Goal: Task Accomplishment & Management: Use online tool/utility

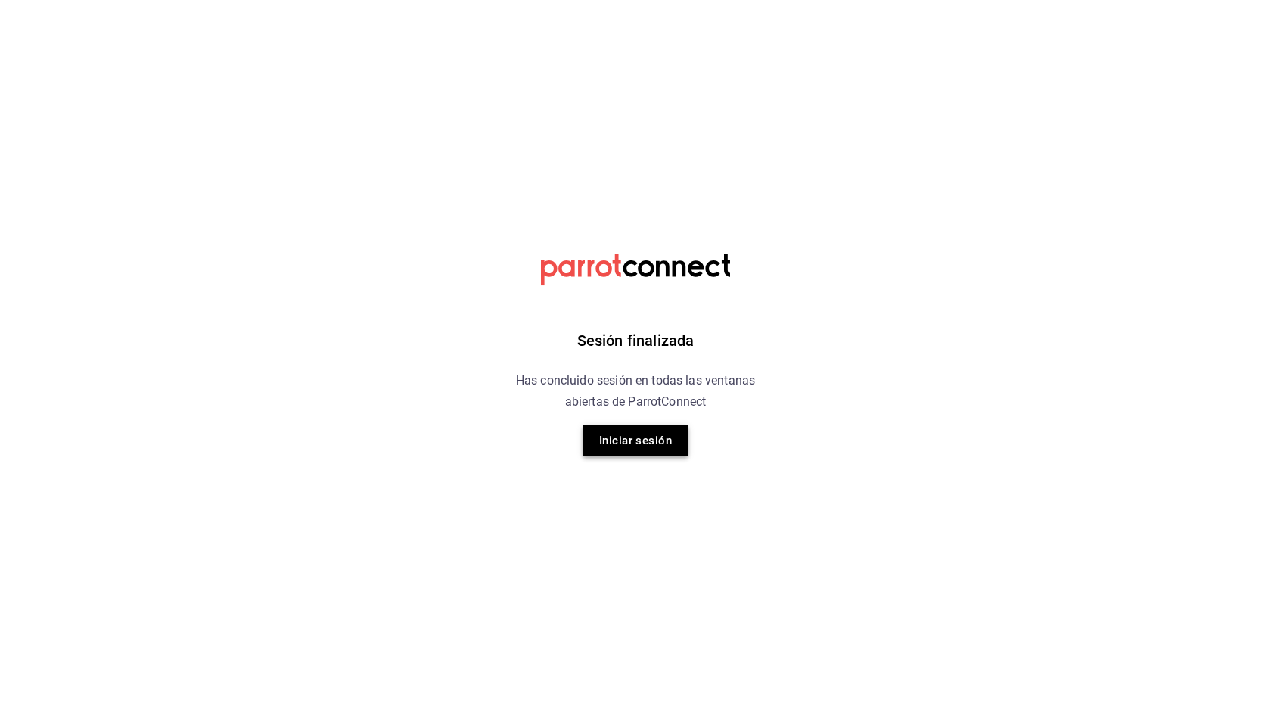
click at [632, 437] on button "Iniciar sesión" at bounding box center [636, 441] width 106 height 32
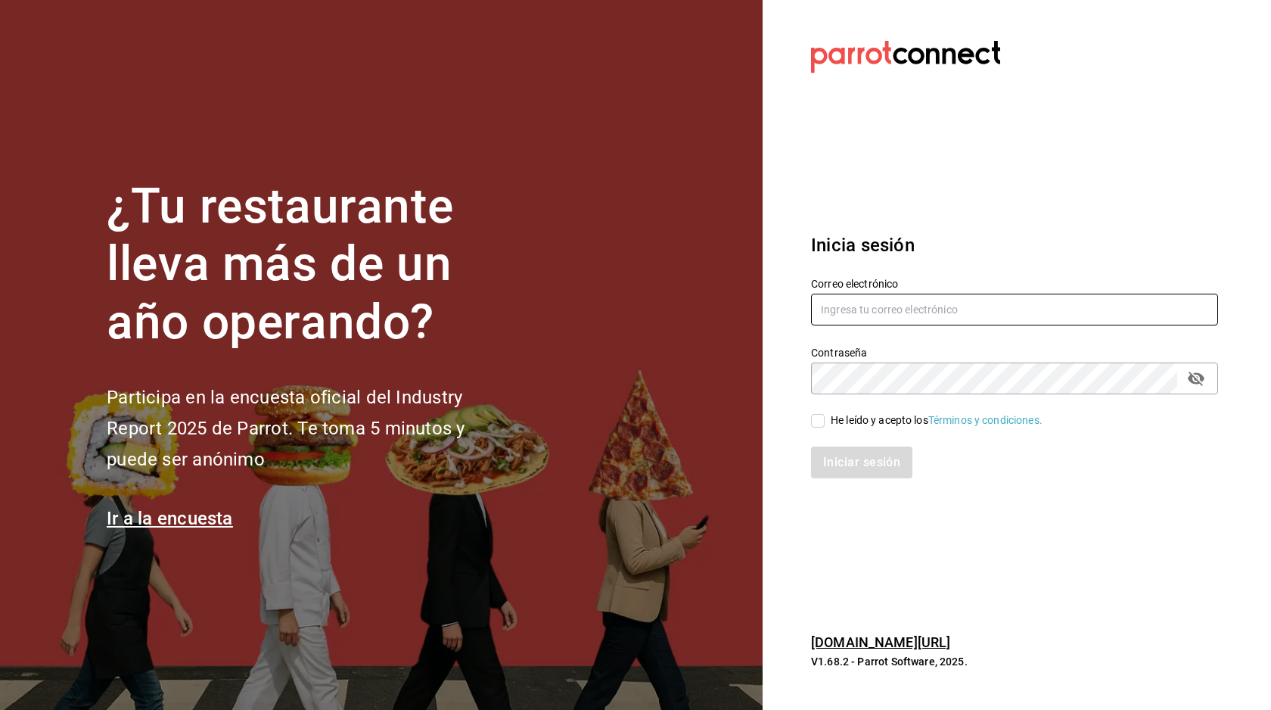
type input "[EMAIL_ADDRESS][DOMAIN_NAME]"
click at [823, 414] on input "He leído y acepto los Términos y condiciones." at bounding box center [818, 421] width 14 height 14
checkbox input "true"
click at [873, 468] on button "Iniciar sesión" at bounding box center [862, 462] width 103 height 32
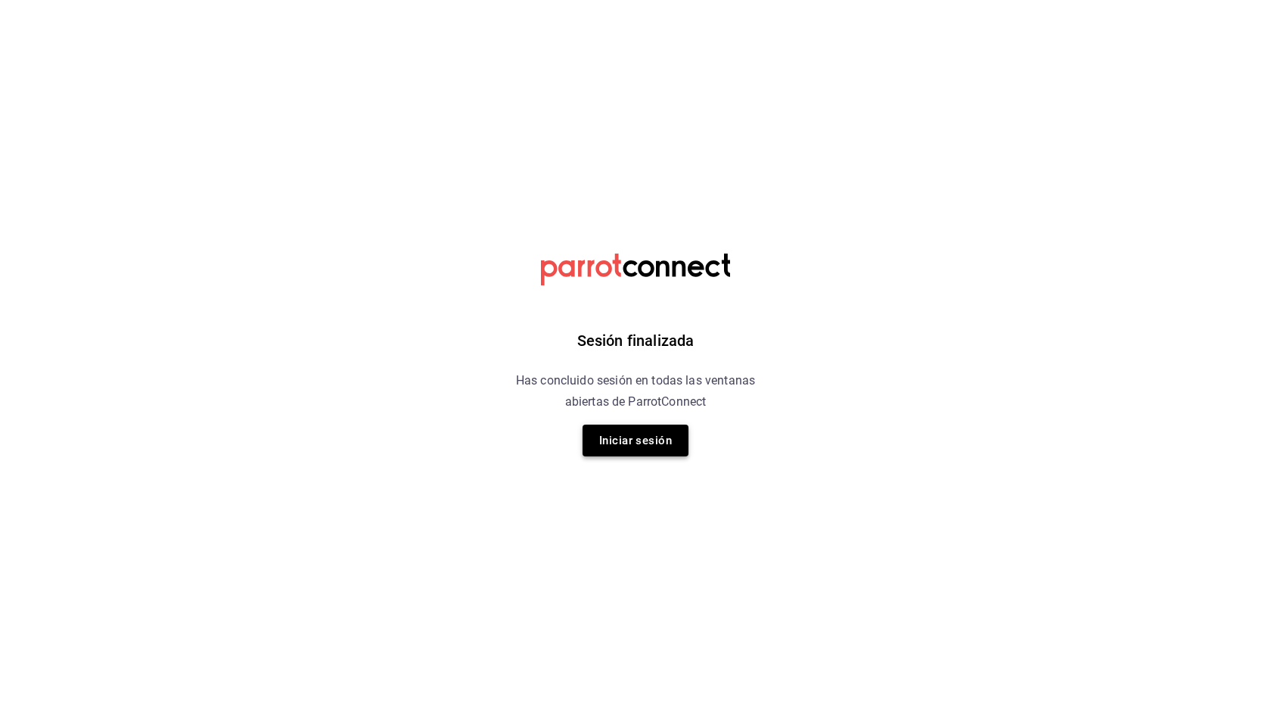
click at [642, 445] on button "Iniciar sesión" at bounding box center [636, 441] width 106 height 32
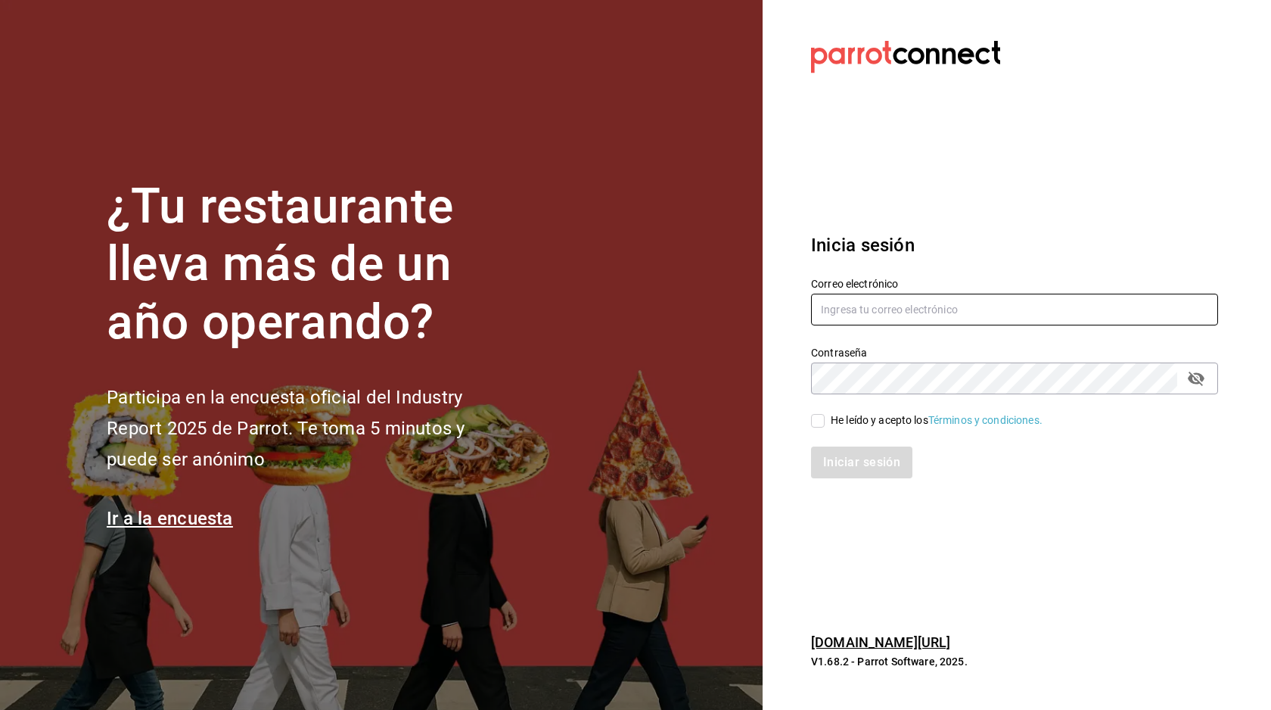
type input "[EMAIL_ADDRESS][DOMAIN_NAME]"
click at [814, 427] on input "He leído y acepto los Términos y condiciones." at bounding box center [818, 421] width 14 height 14
checkbox input "true"
click at [833, 459] on button "Iniciar sesión" at bounding box center [862, 462] width 103 height 32
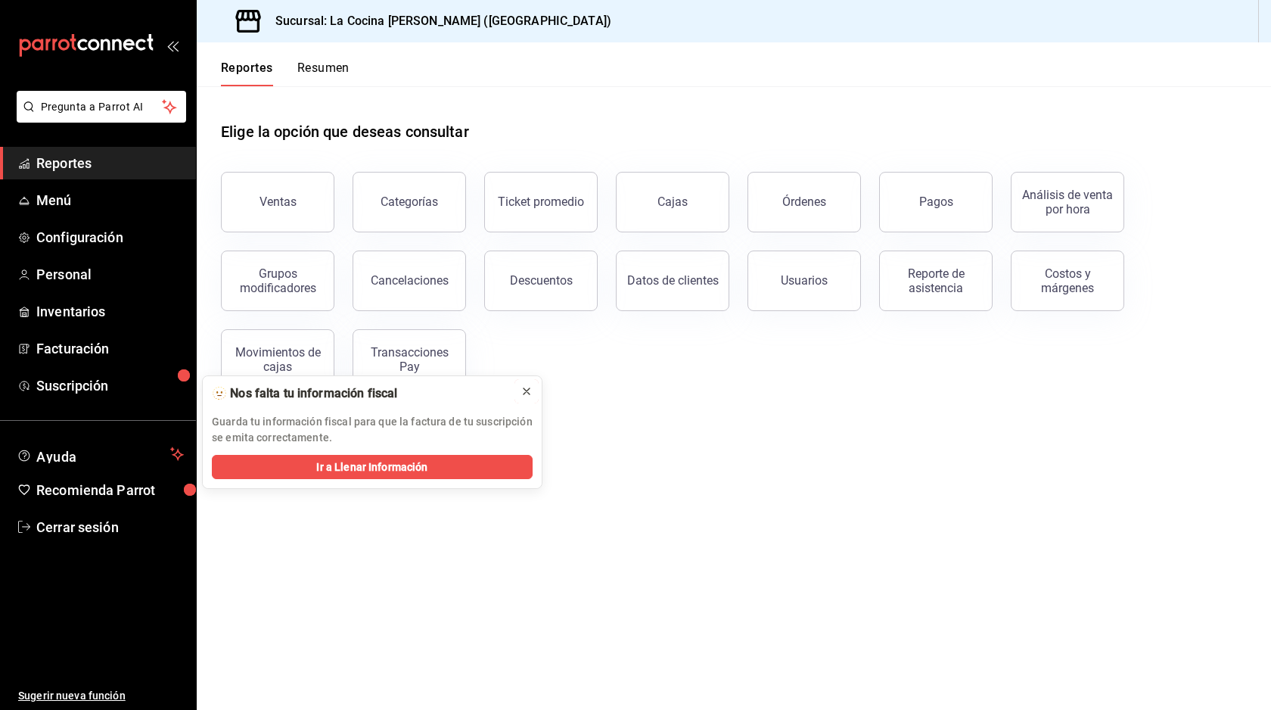
click at [521, 394] on icon at bounding box center [527, 391] width 12 height 12
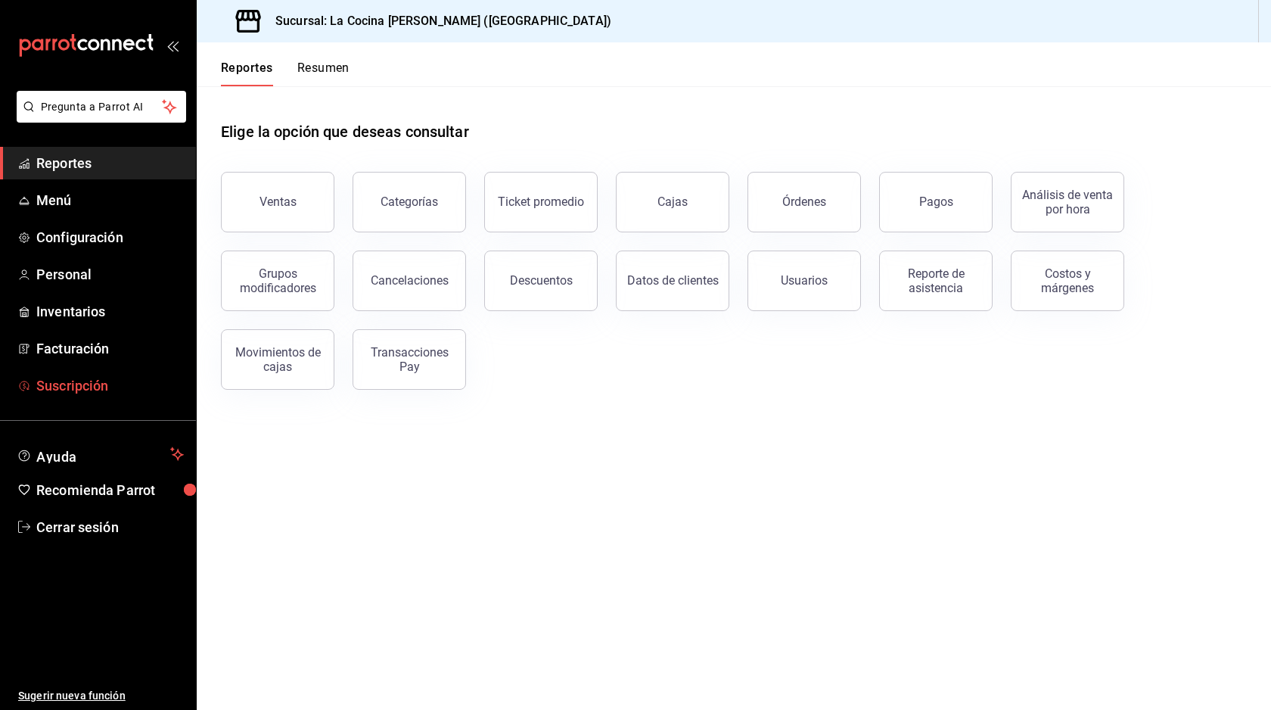
click at [125, 381] on span "Suscripción" at bounding box center [110, 385] width 148 height 20
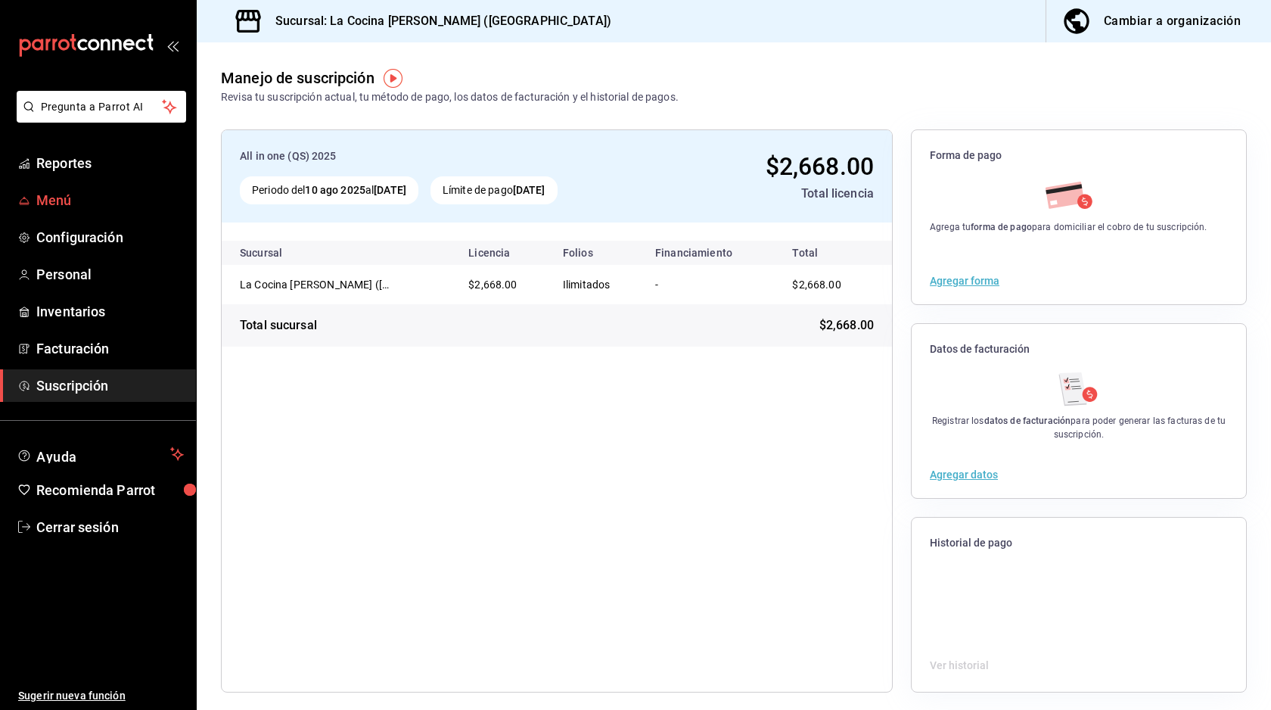
click at [79, 197] on span "Menú" at bounding box center [110, 200] width 148 height 20
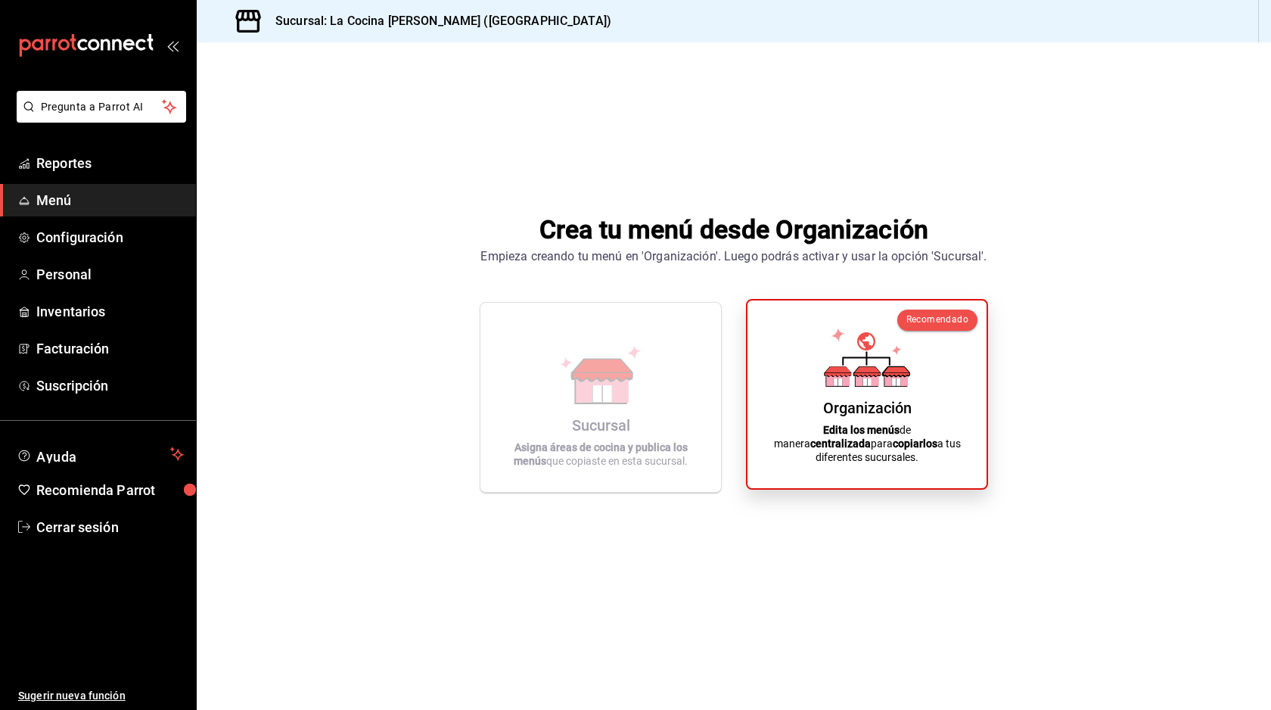
click at [893, 404] on div "Organización Edita los menús de manera centralizada para copiarlos a tus difere…" at bounding box center [867, 394] width 203 height 163
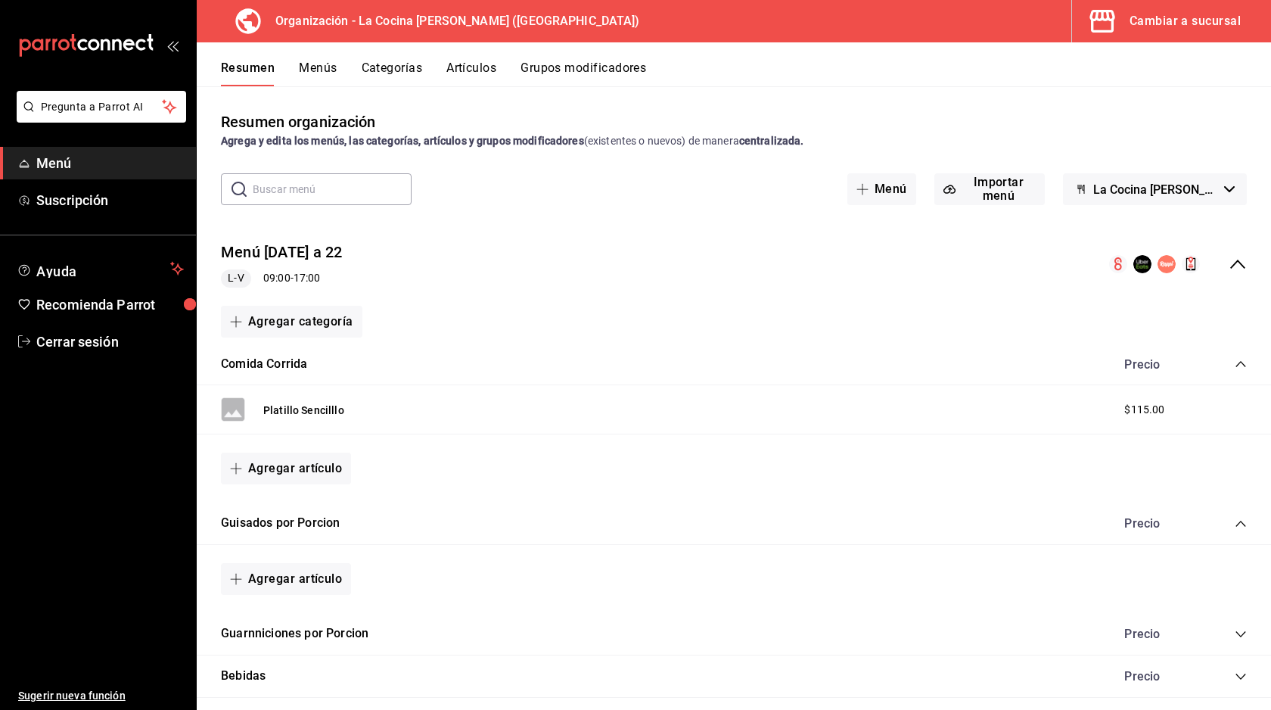
scroll to position [70, 0]
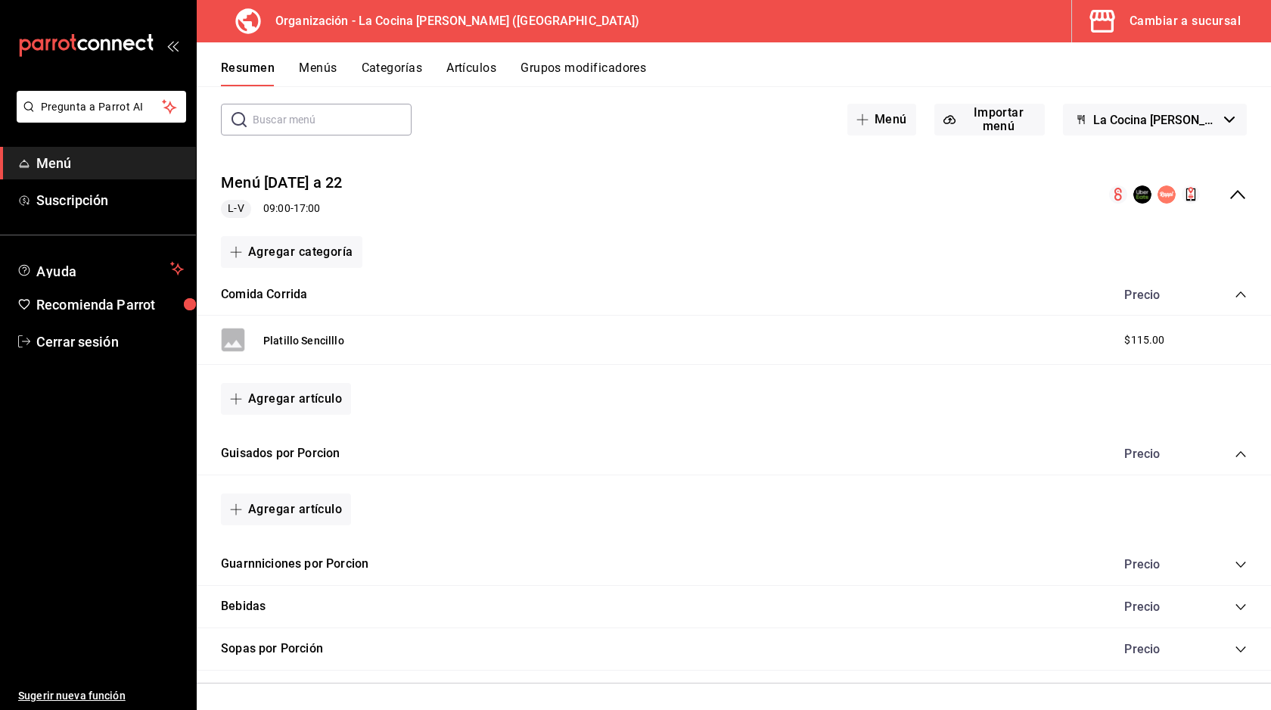
click at [1229, 194] on icon "collapse-menu-row" at bounding box center [1238, 194] width 18 height 18
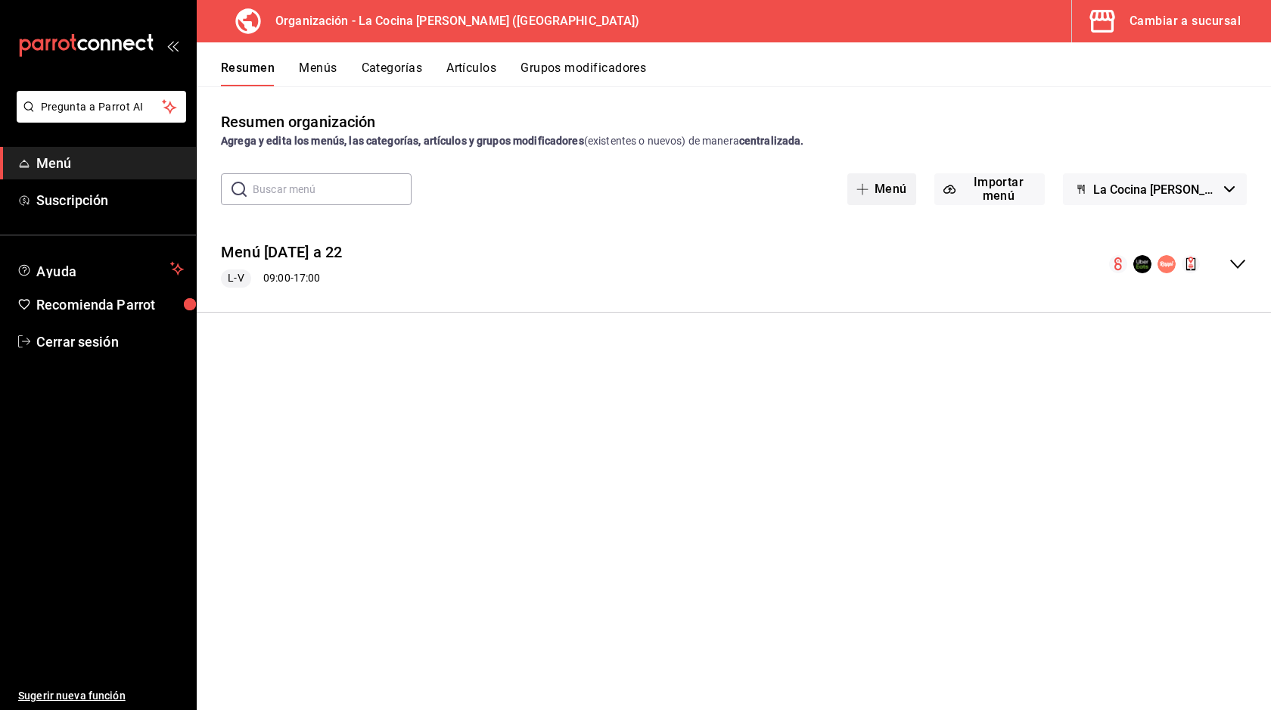
click at [879, 188] on button "Menú" at bounding box center [882, 189] width 69 height 32
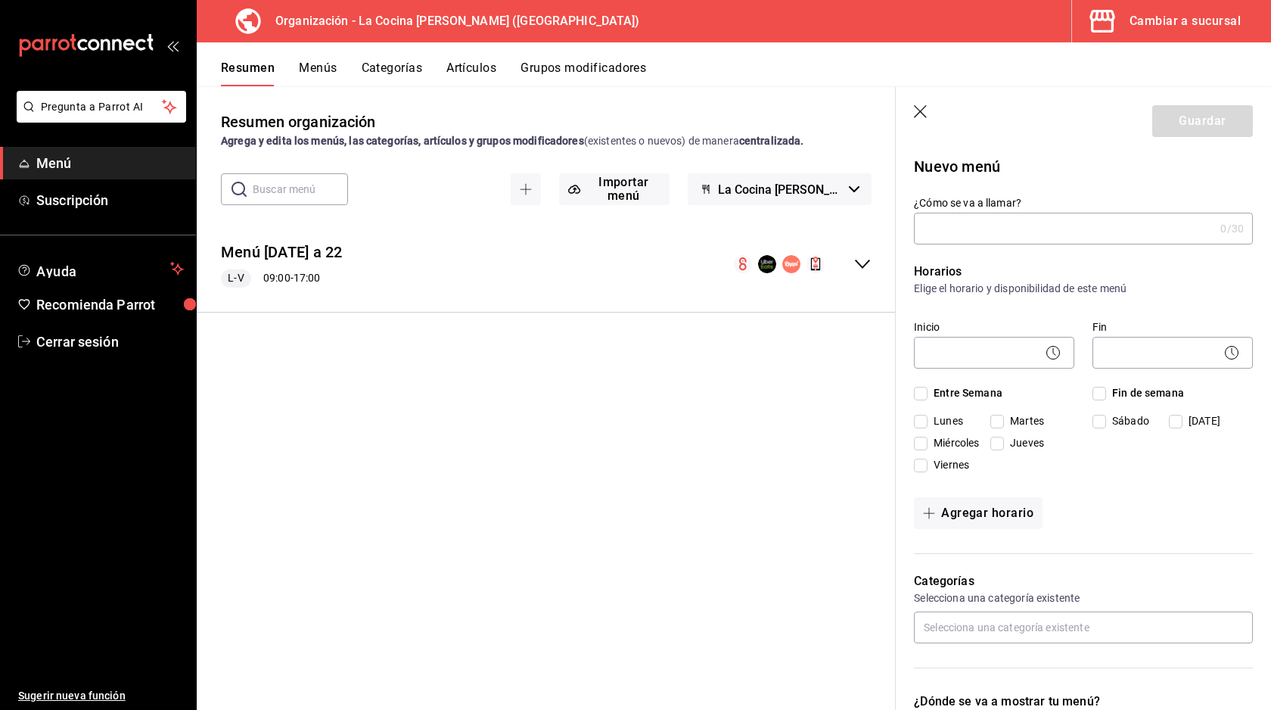
click at [178, 45] on div "mailbox folders" at bounding box center [98, 45] width 196 height 91
click at [171, 47] on icon "open_drawer_menu" at bounding box center [172, 45] width 12 height 12
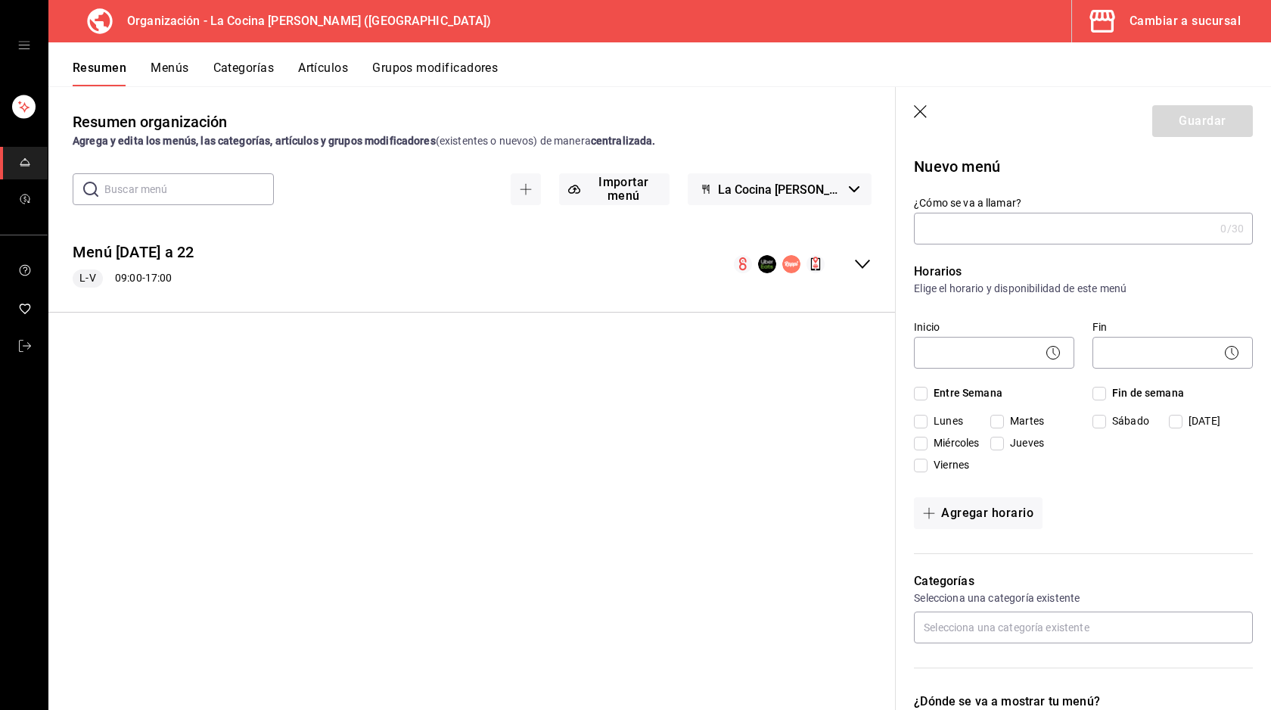
click at [26, 43] on icon "open drawer" at bounding box center [24, 45] width 12 height 12
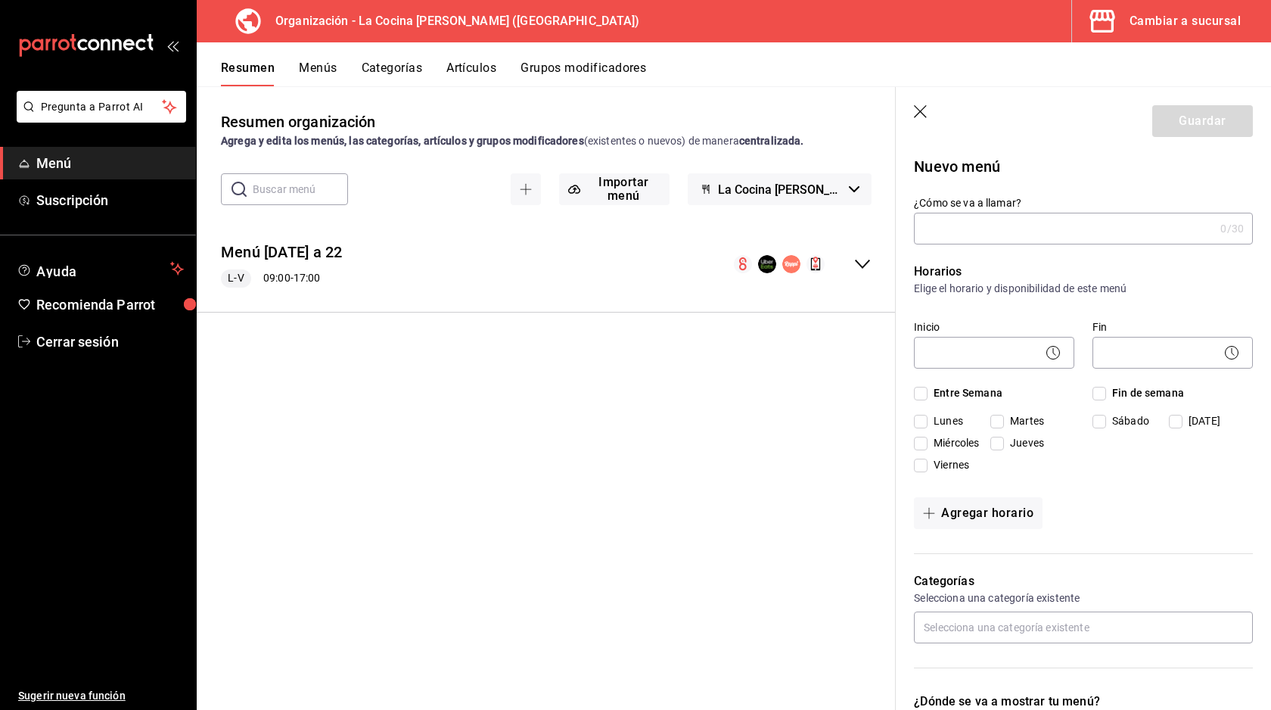
click at [164, 45] on div "mailbox folders" at bounding box center [98, 45] width 196 height 91
click at [915, 112] on icon "button" at bounding box center [921, 112] width 15 height 15
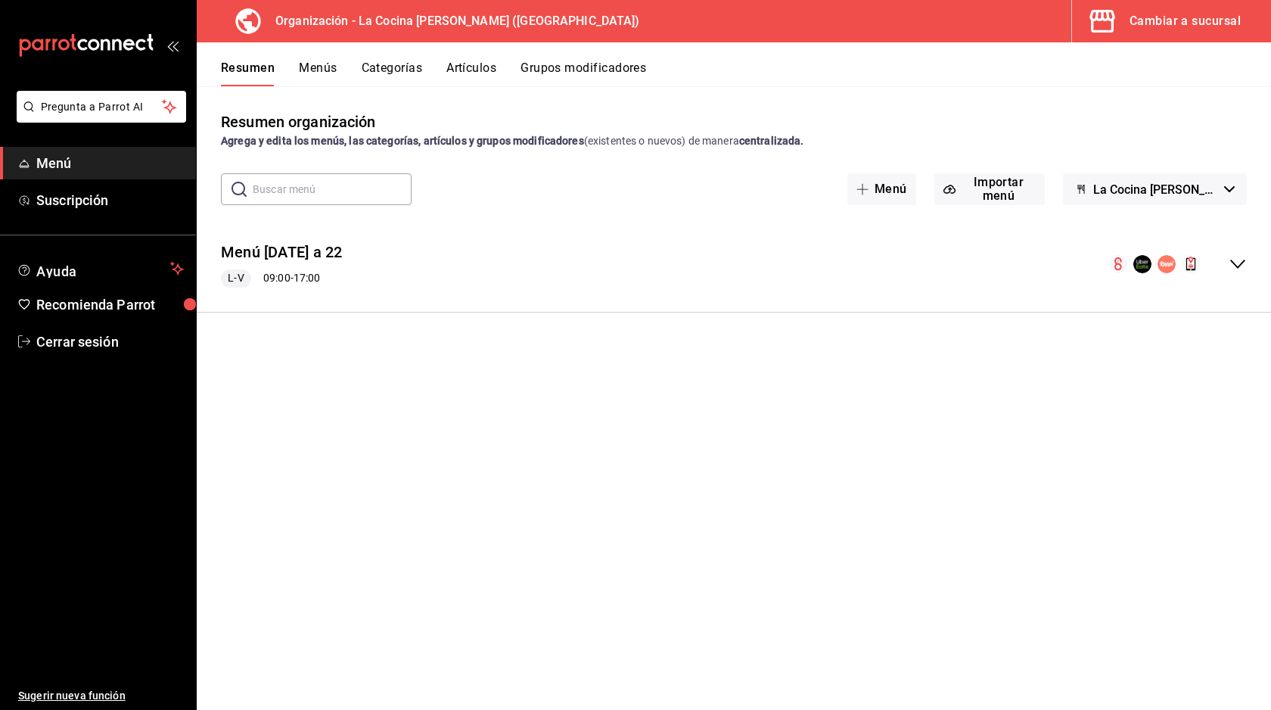
click at [177, 44] on icon "open_drawer_menu" at bounding box center [172, 45] width 12 height 12
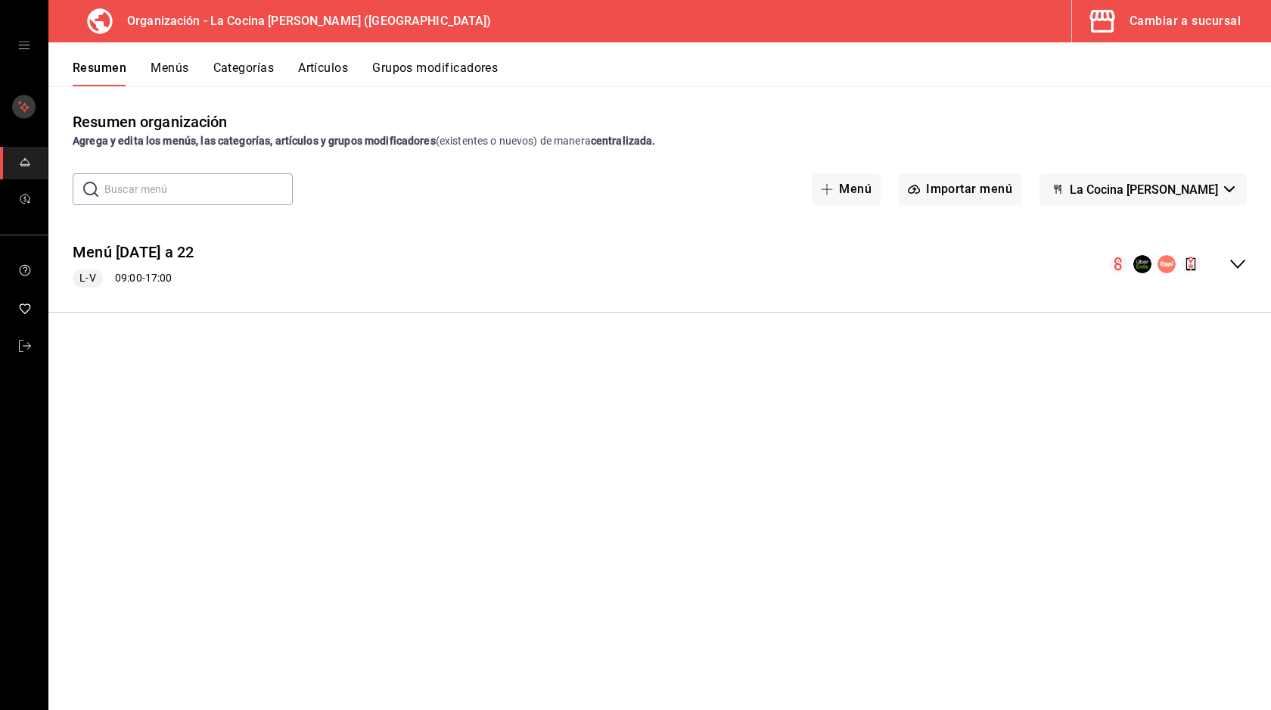
click at [21, 101] on rect "mailbox folders" at bounding box center [23, 106] width 23 height 23
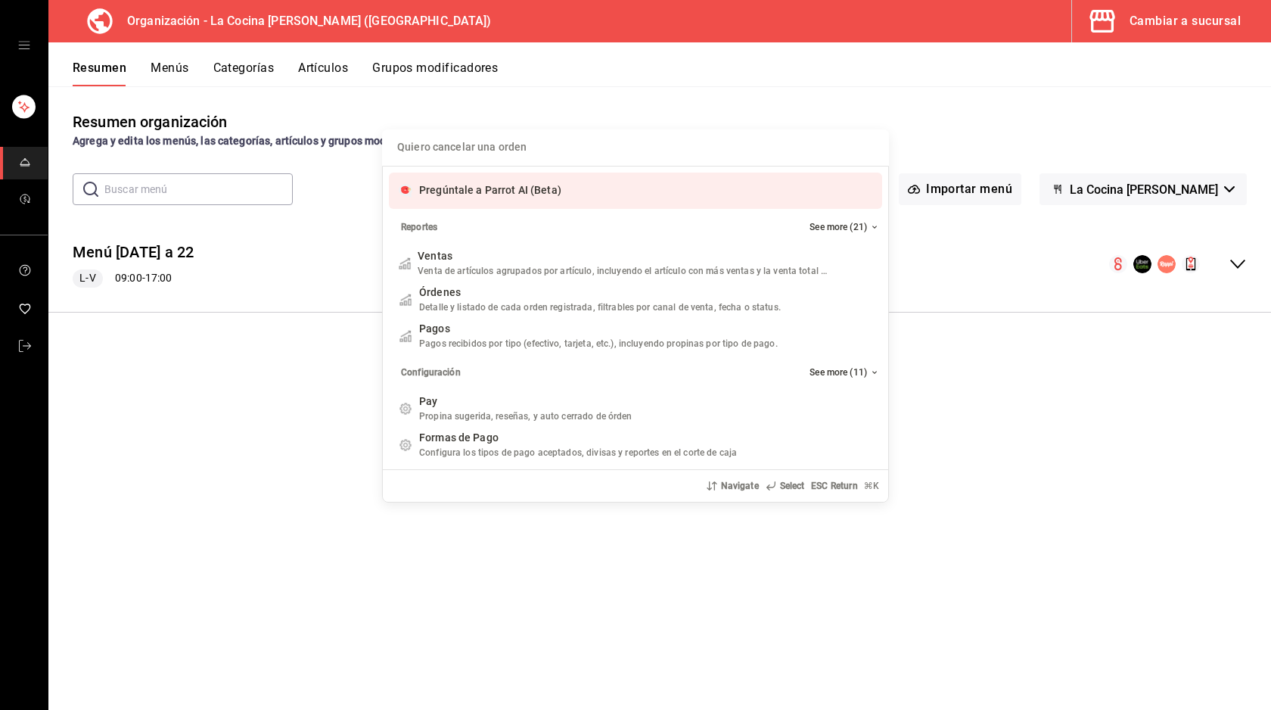
click at [20, 163] on div "Quiero cancelar una orden Pregúntale a Parrot AI (Beta) Reportes See more (21) …" at bounding box center [635, 355] width 1271 height 710
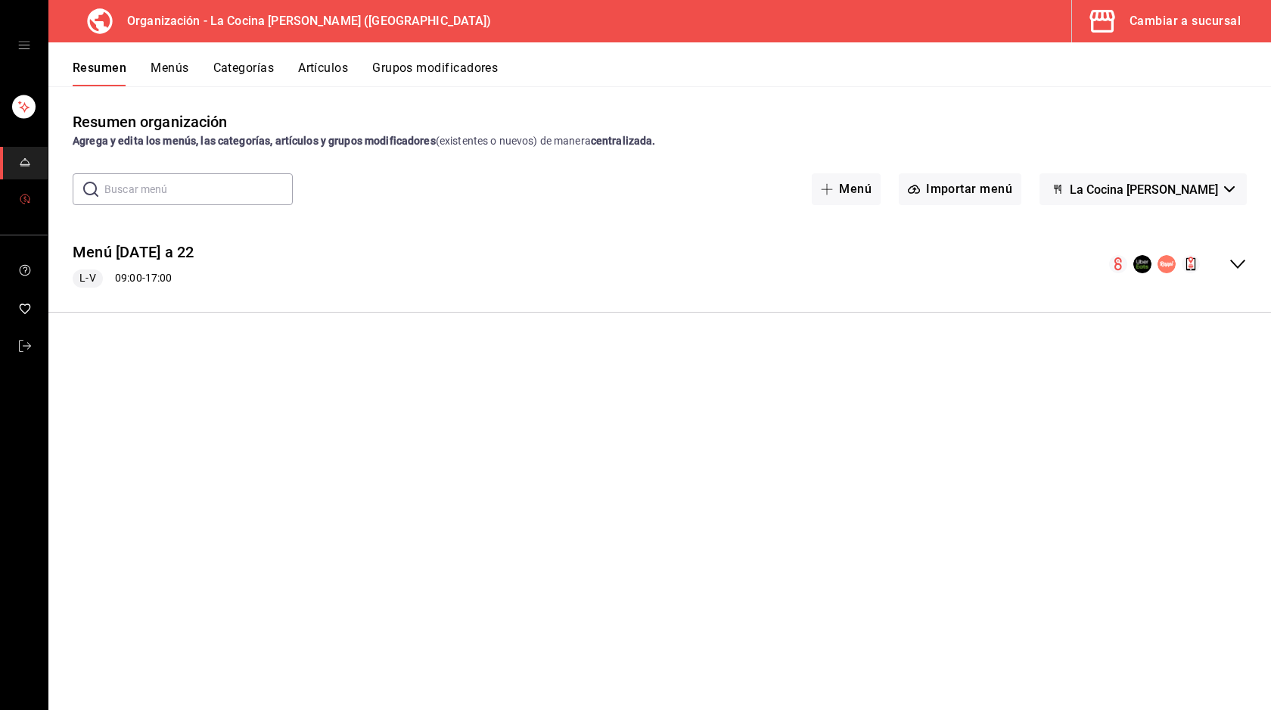
click at [21, 187] on link "mailbox folders" at bounding box center [24, 200] width 48 height 33
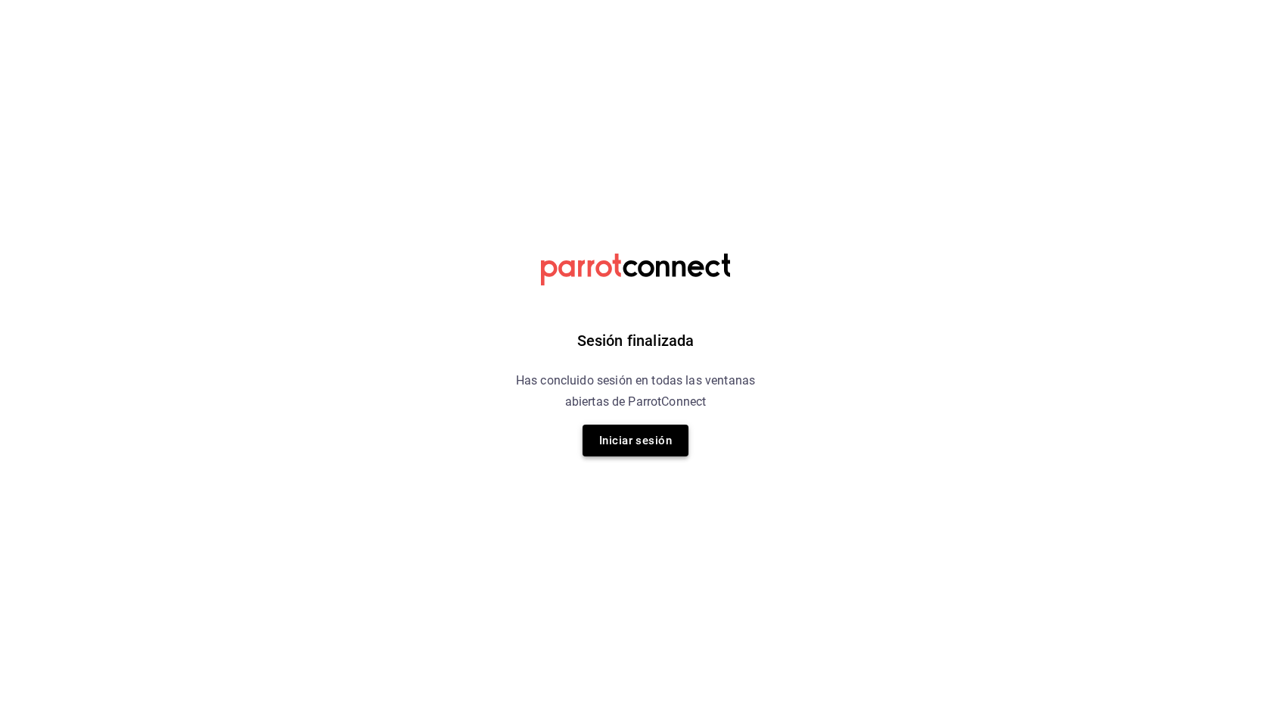
click at [606, 450] on button "Iniciar sesión" at bounding box center [636, 441] width 106 height 32
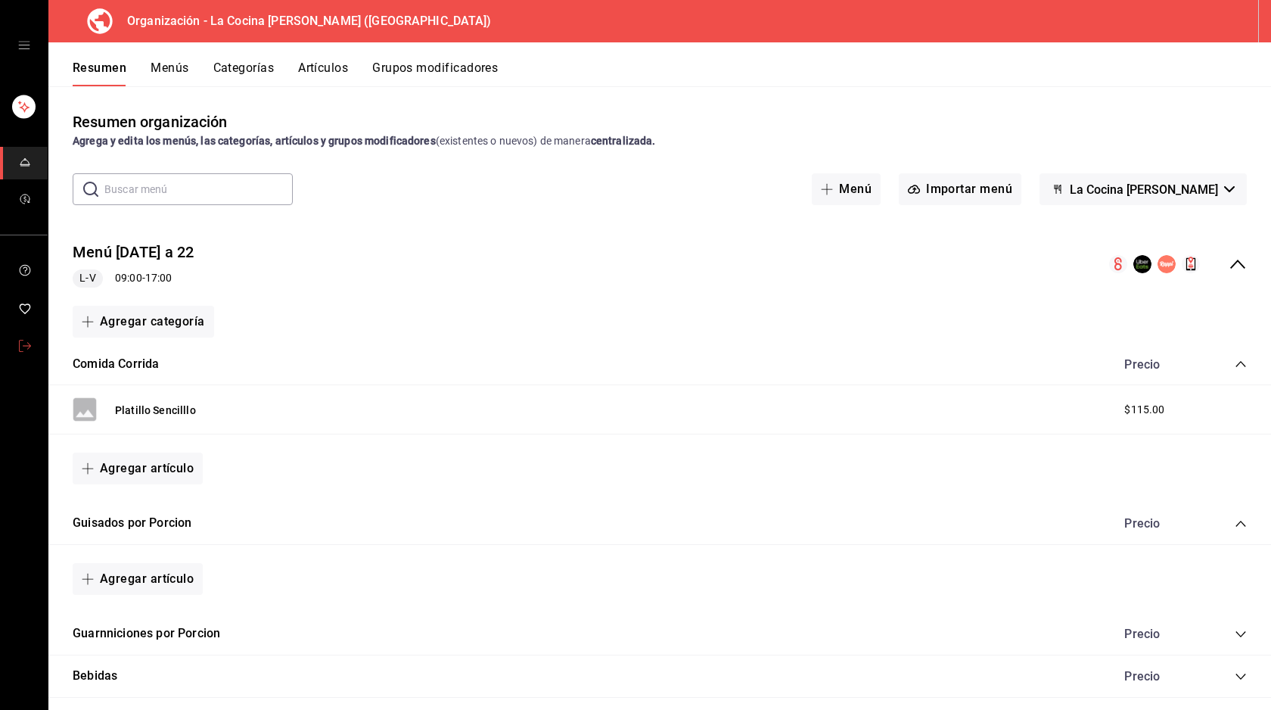
scroll to position [29, 0]
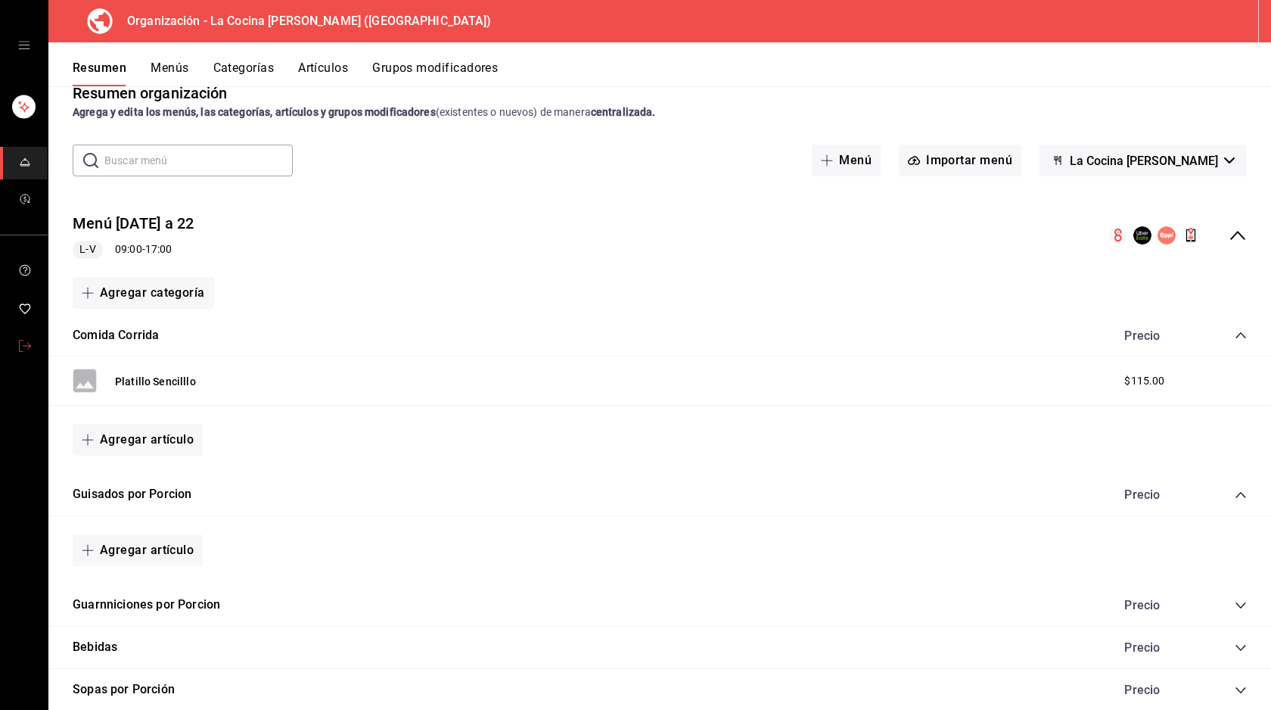
click at [30, 296] on link "mailbox folders" at bounding box center [24, 310] width 48 height 33
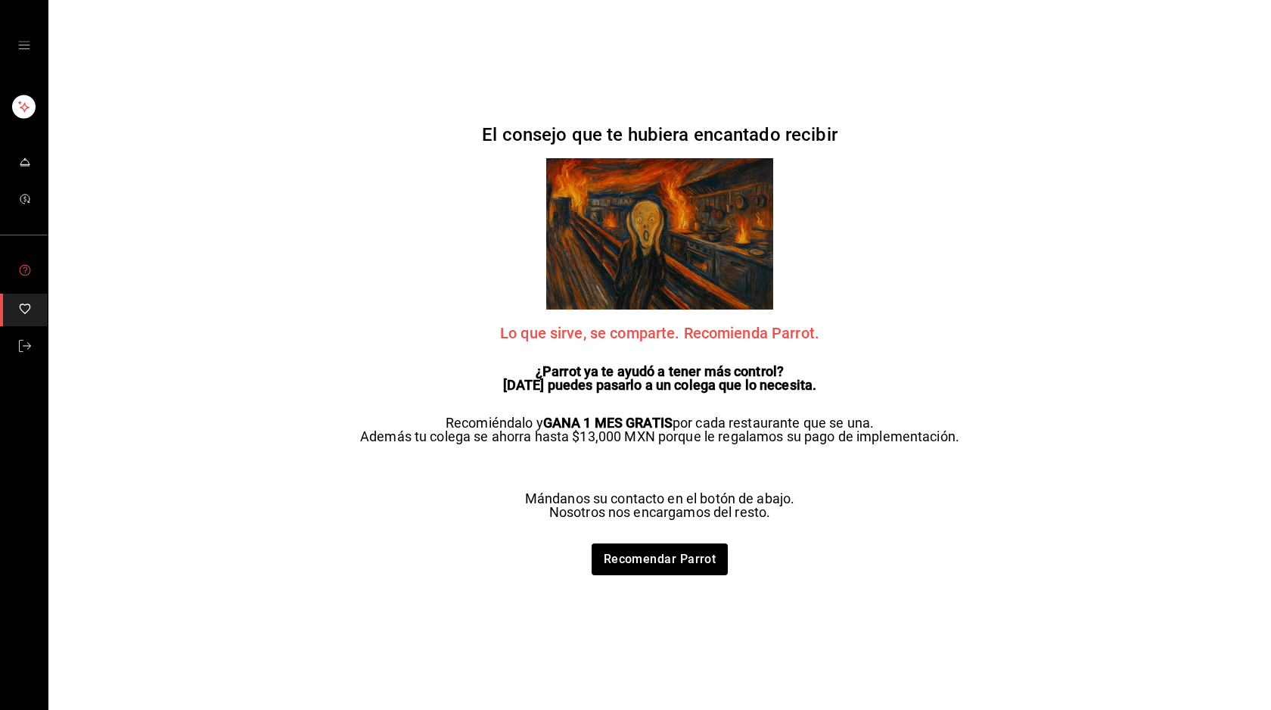
click at [25, 271] on icon "mailbox folders" at bounding box center [25, 270] width 12 height 12
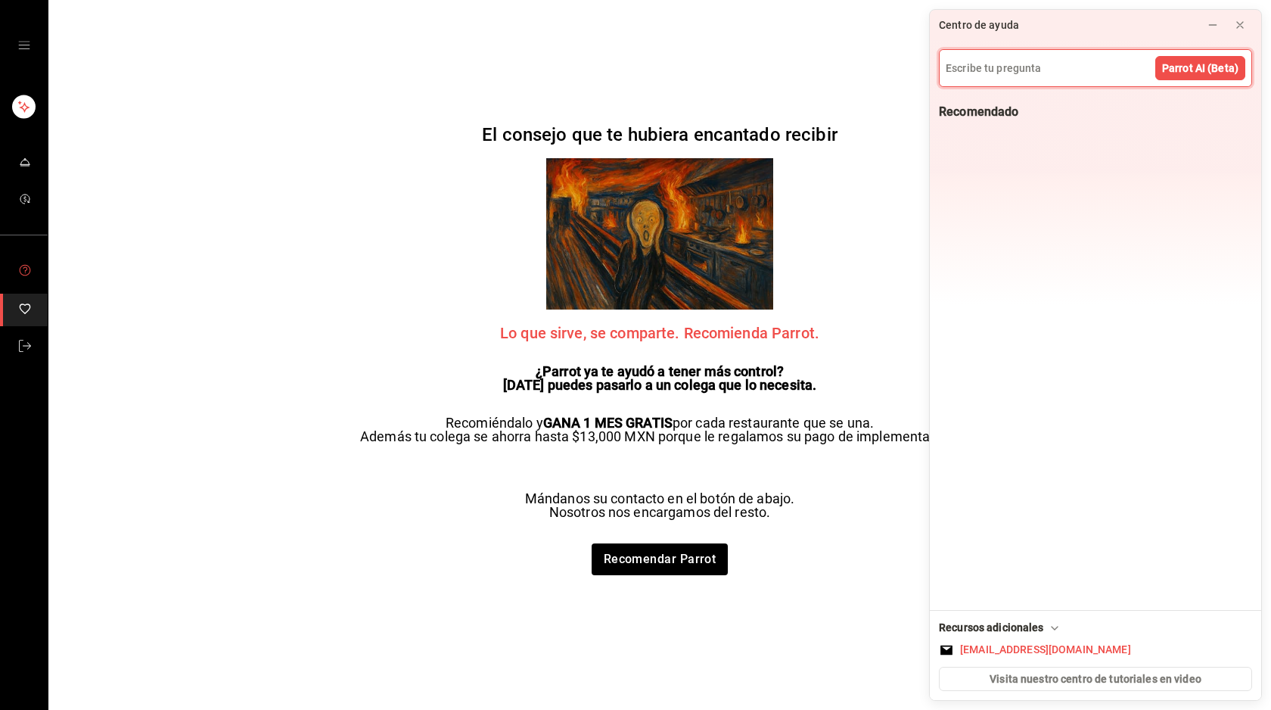
click at [24, 270] on icon "mailbox folders" at bounding box center [25, 270] width 12 height 12
click at [1244, 20] on icon at bounding box center [1240, 25] width 12 height 12
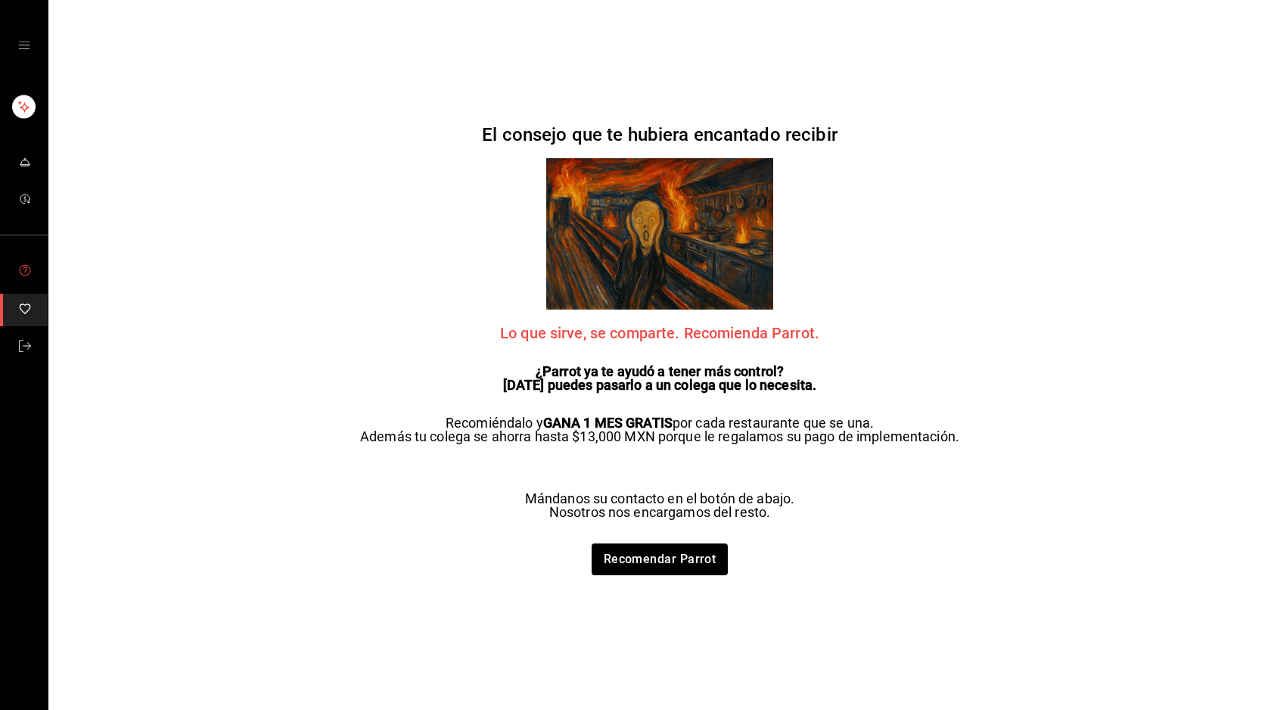
click at [28, 266] on icon "mailbox folders" at bounding box center [25, 270] width 12 height 12
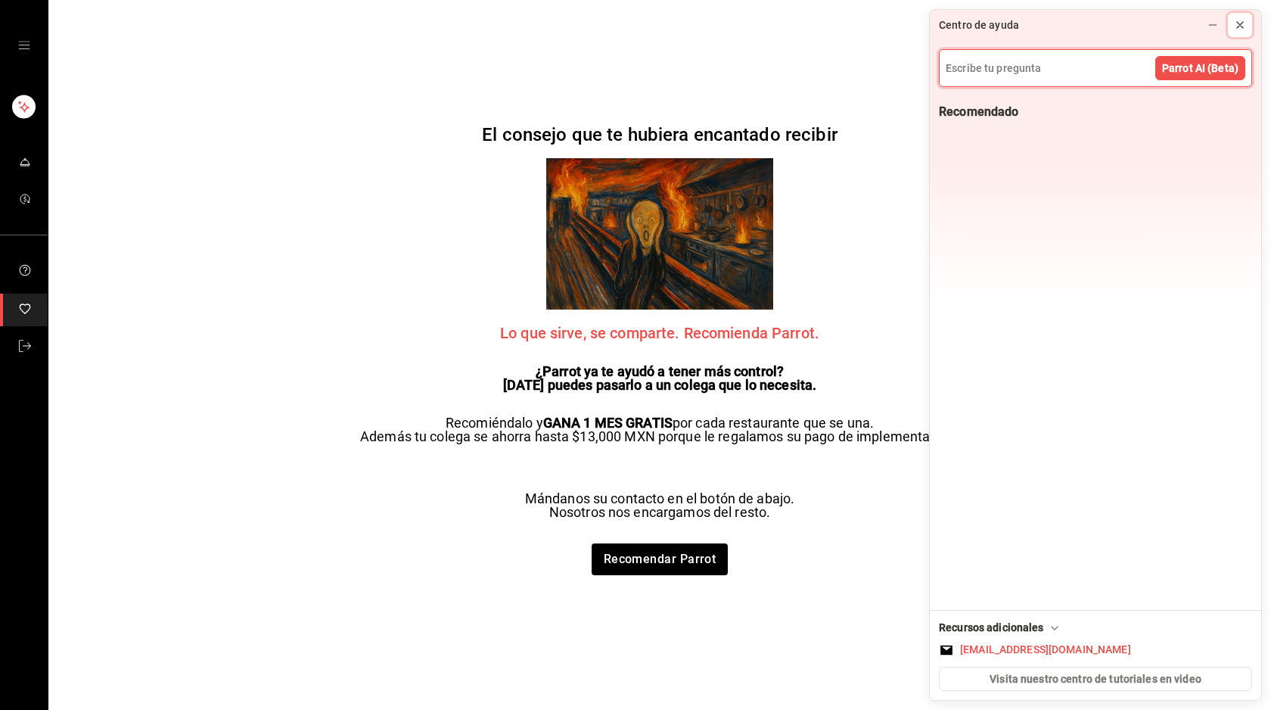
click at [1240, 21] on icon at bounding box center [1240, 25] width 12 height 12
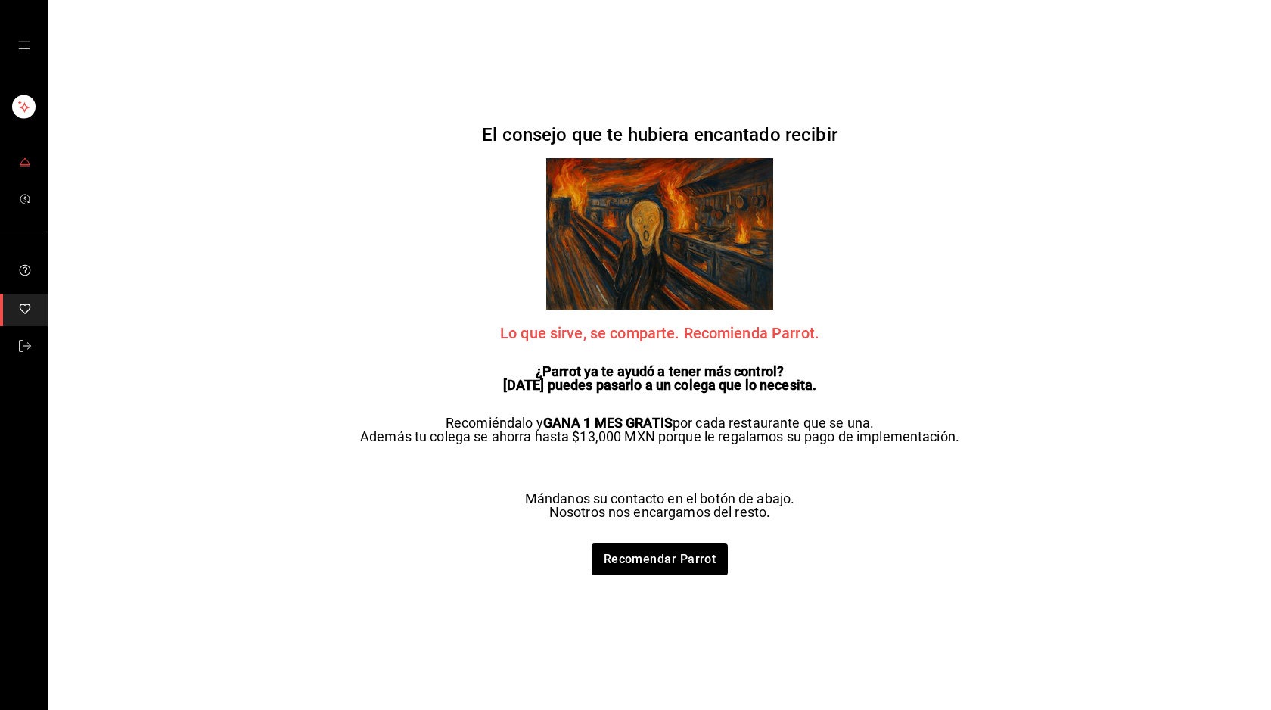
click at [29, 157] on icon "mailbox folders" at bounding box center [25, 162] width 12 height 12
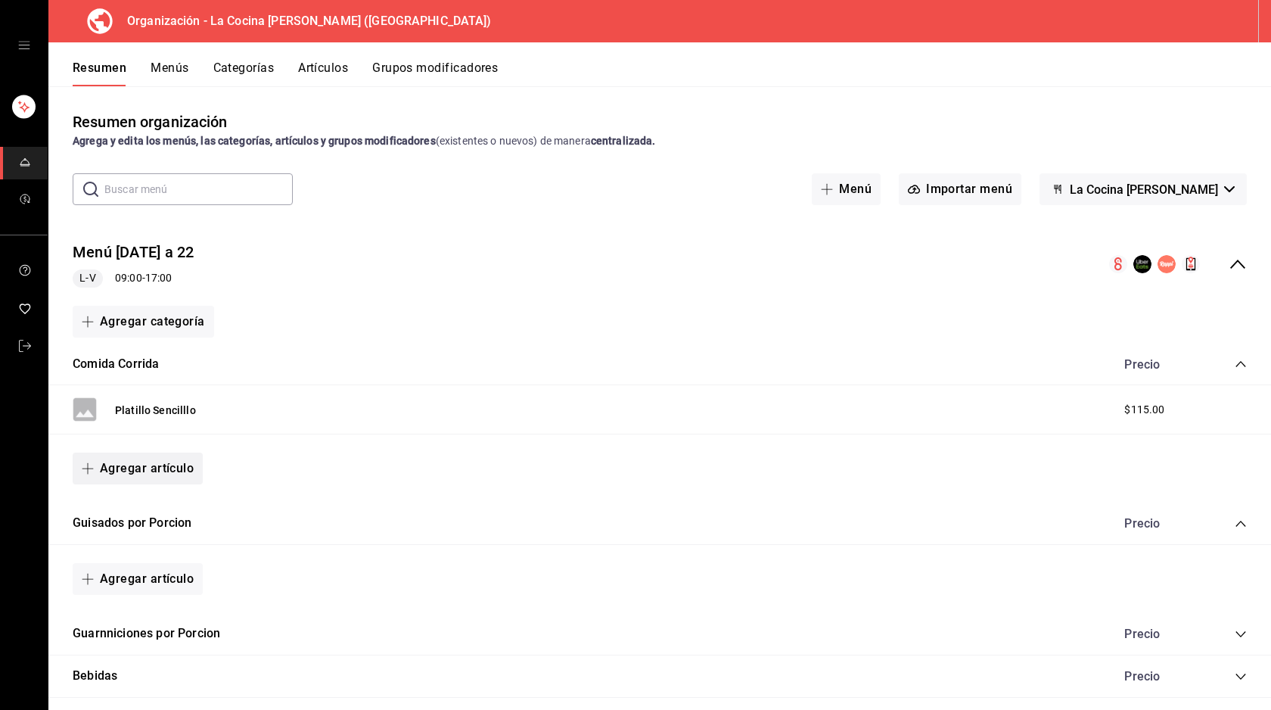
click at [160, 465] on button "Agregar artículo" at bounding box center [138, 469] width 130 height 32
click at [150, 541] on li "Artículo nuevo" at bounding box center [132, 545] width 119 height 37
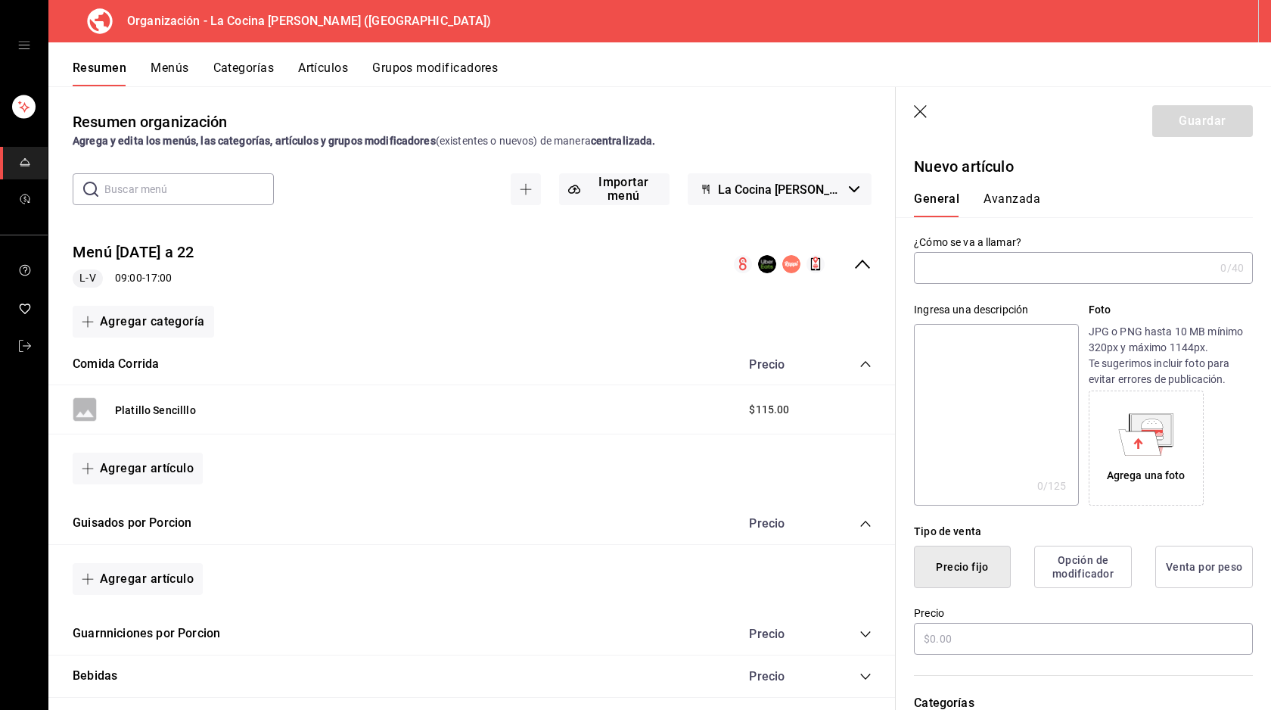
click at [990, 268] on input "text" at bounding box center [1064, 268] width 300 height 30
